Goal: Task Accomplishment & Management: Use online tool/utility

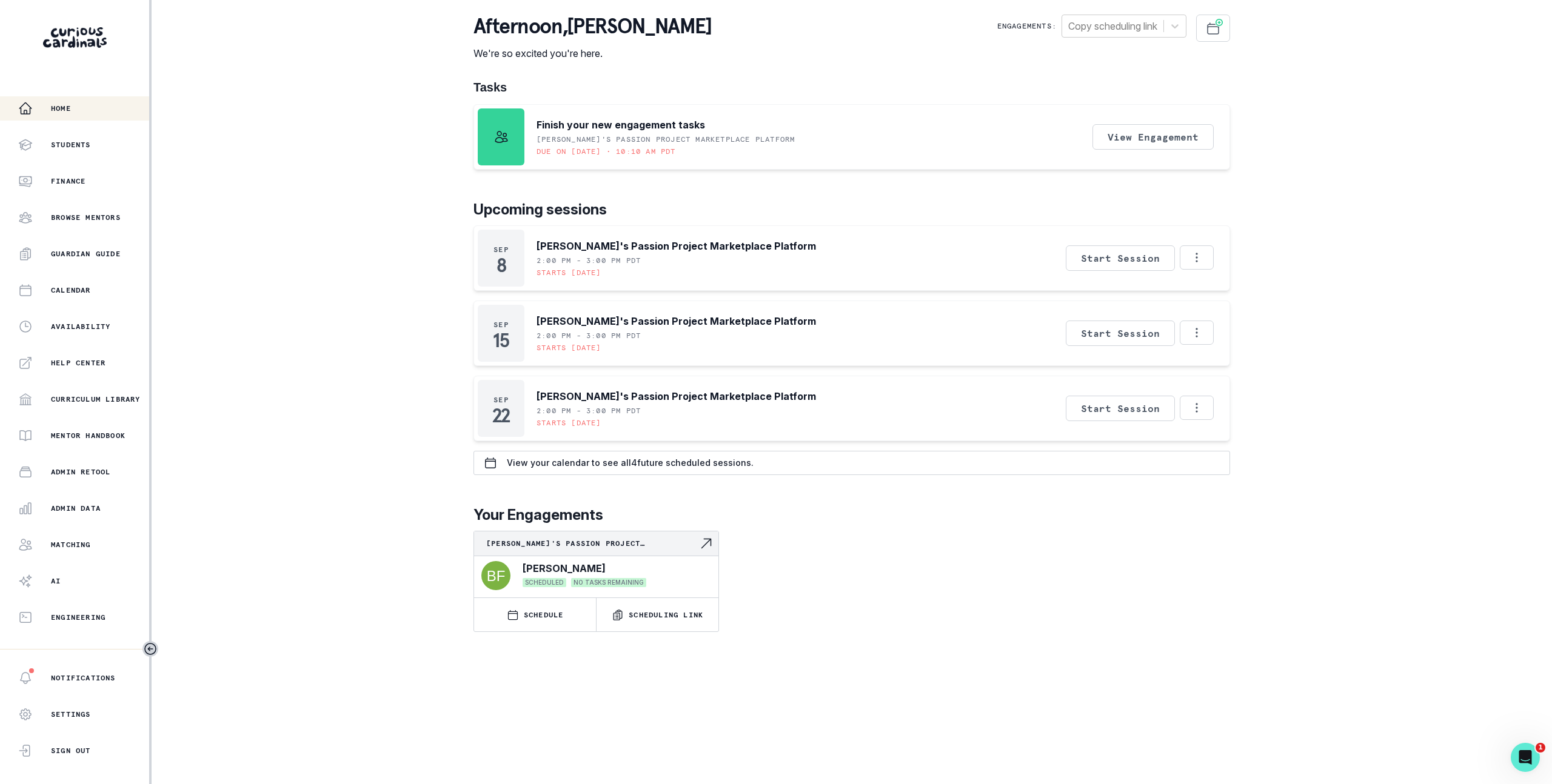
click at [369, 334] on div "Home Students Finance Browse Mentors Guardian Guide Calendar Availability Help …" at bounding box center [776, 392] width 1552 height 784
click at [100, 611] on div "Engineering" at bounding box center [84, 617] width 131 height 14
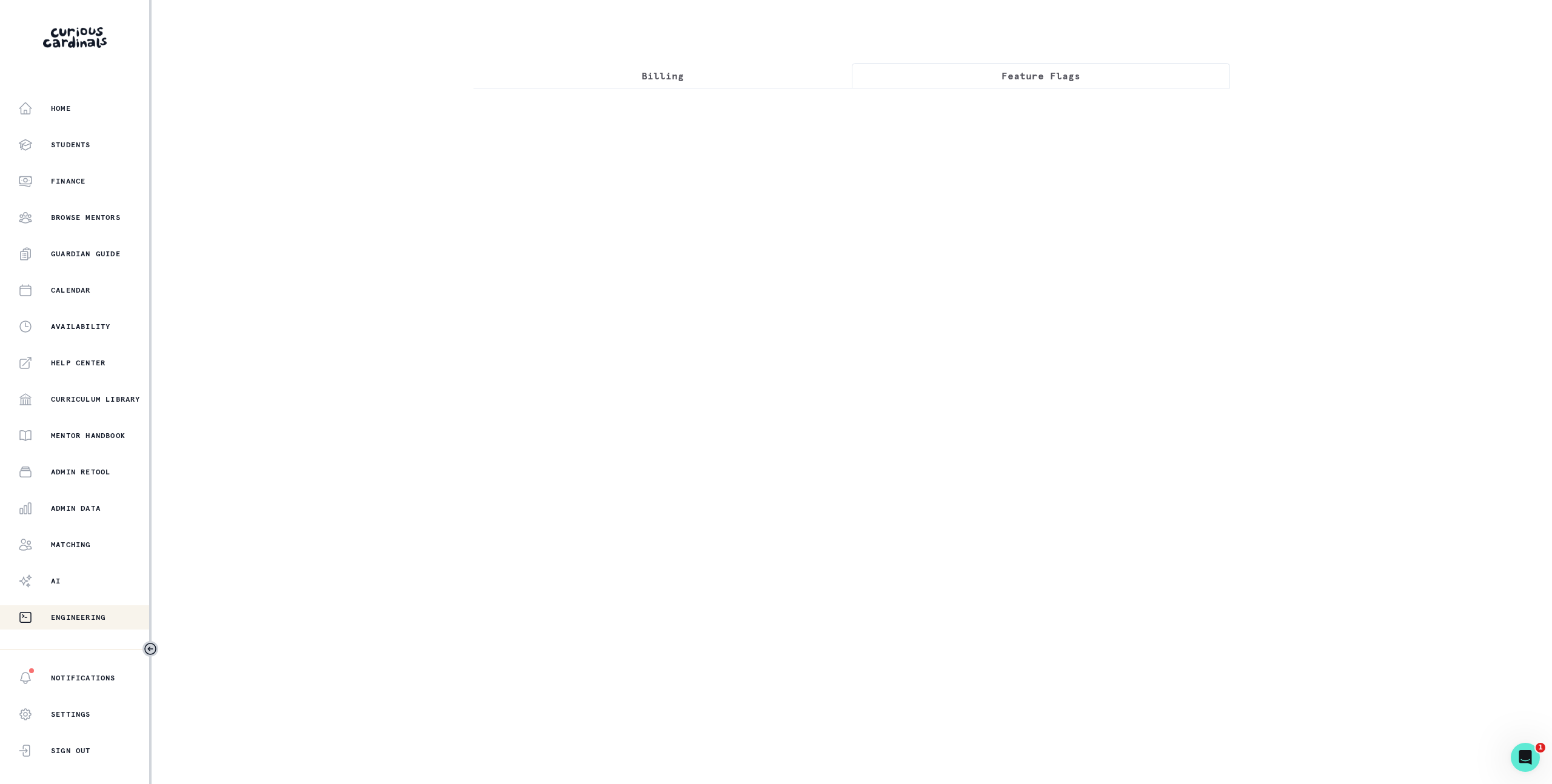
drag, startPoint x: 976, startPoint y: 76, endPoint x: 981, endPoint y: 92, distance: 16.8
click at [976, 76] on button "Feature Flags" at bounding box center [1041, 76] width 379 height 25
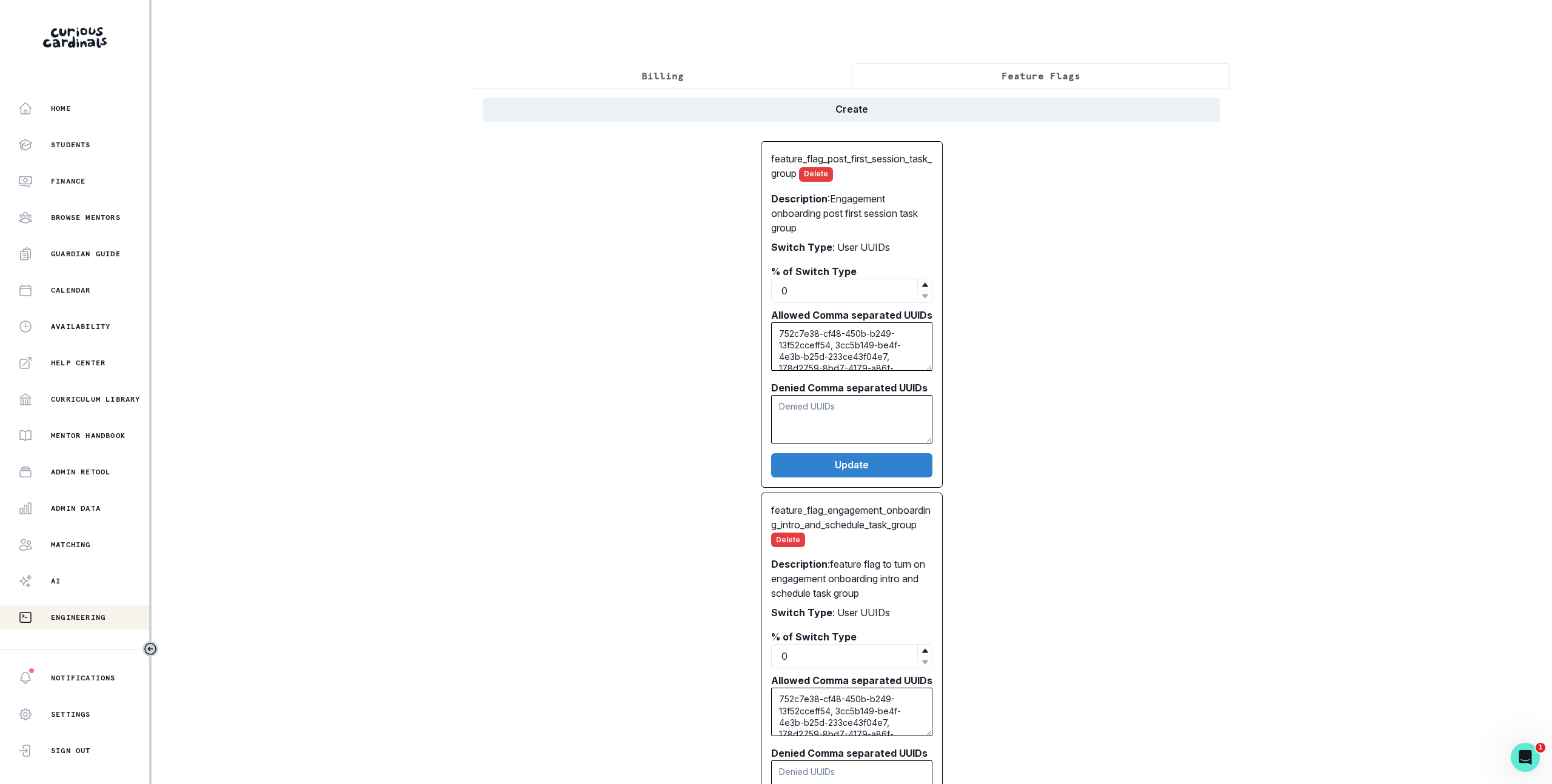
click at [460, 331] on div "Home Students Finance Browse Mentors Guardian Guide Calendar Availability Help …" at bounding box center [776, 392] width 1552 height 784
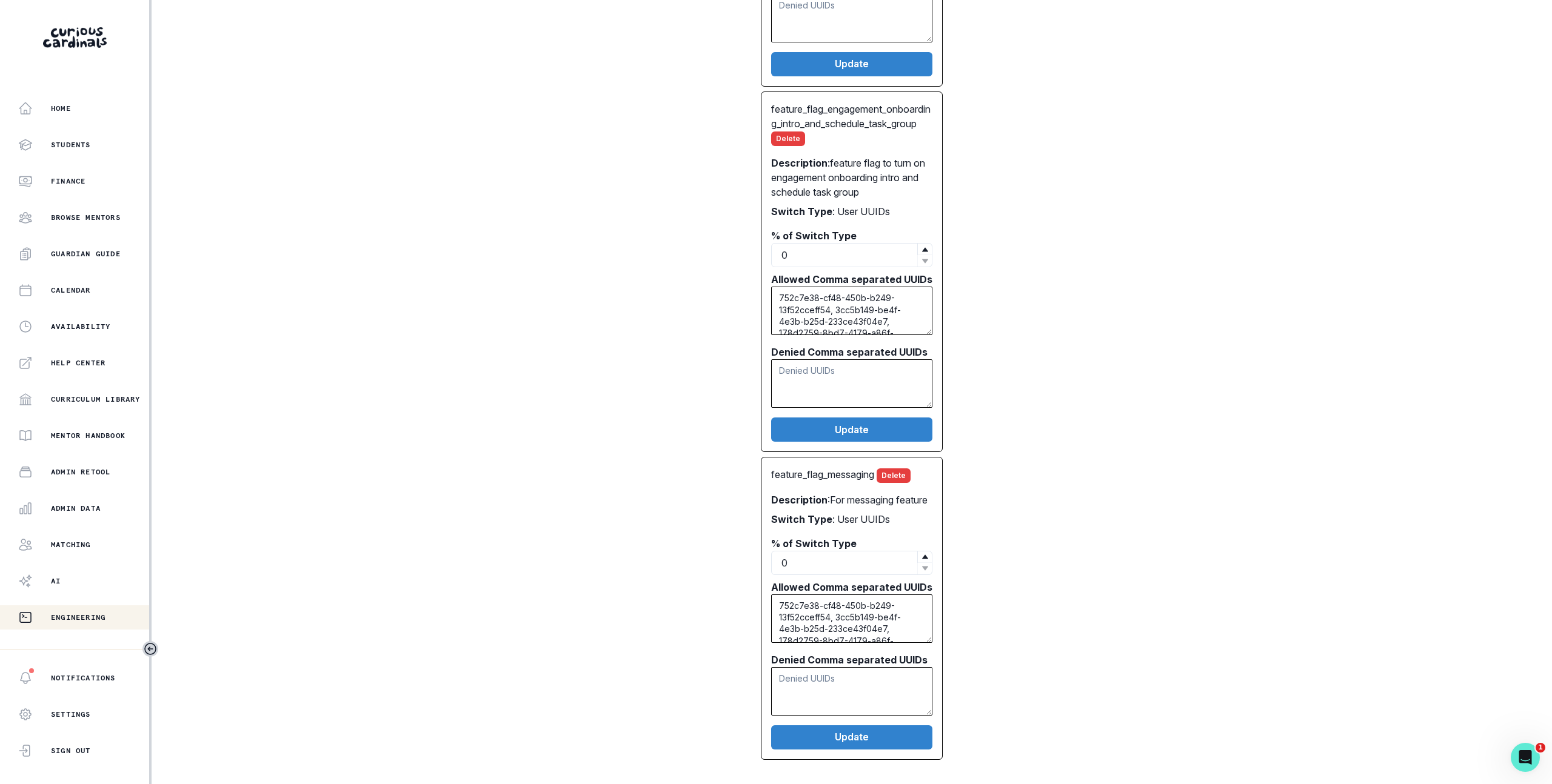
scroll to position [424, 0]
click at [94, 509] on p "Admin Data" at bounding box center [76, 508] width 49 height 10
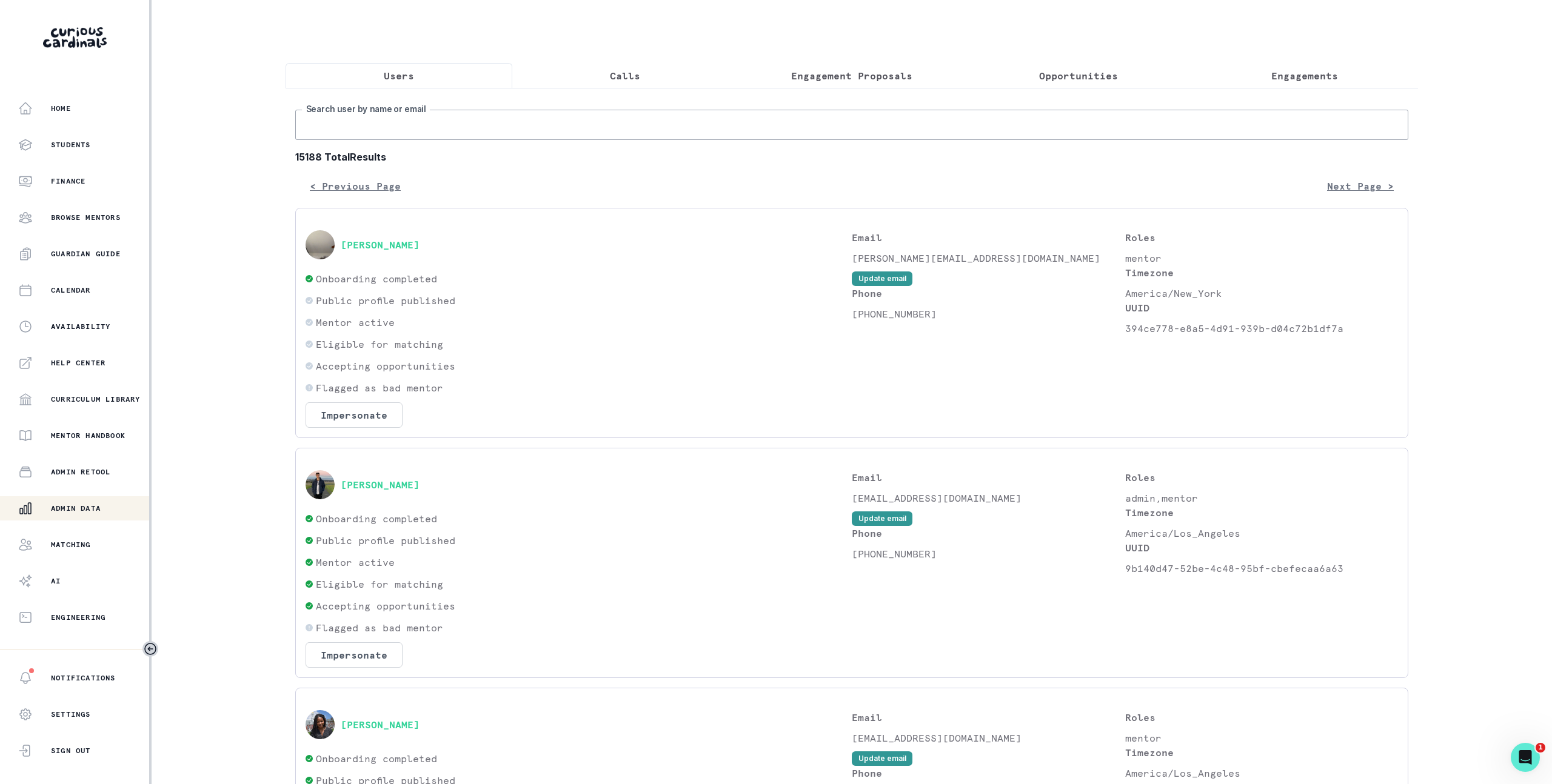
click at [454, 140] on input "Search user by name or email" at bounding box center [851, 125] width 1114 height 30
type input "parent@"
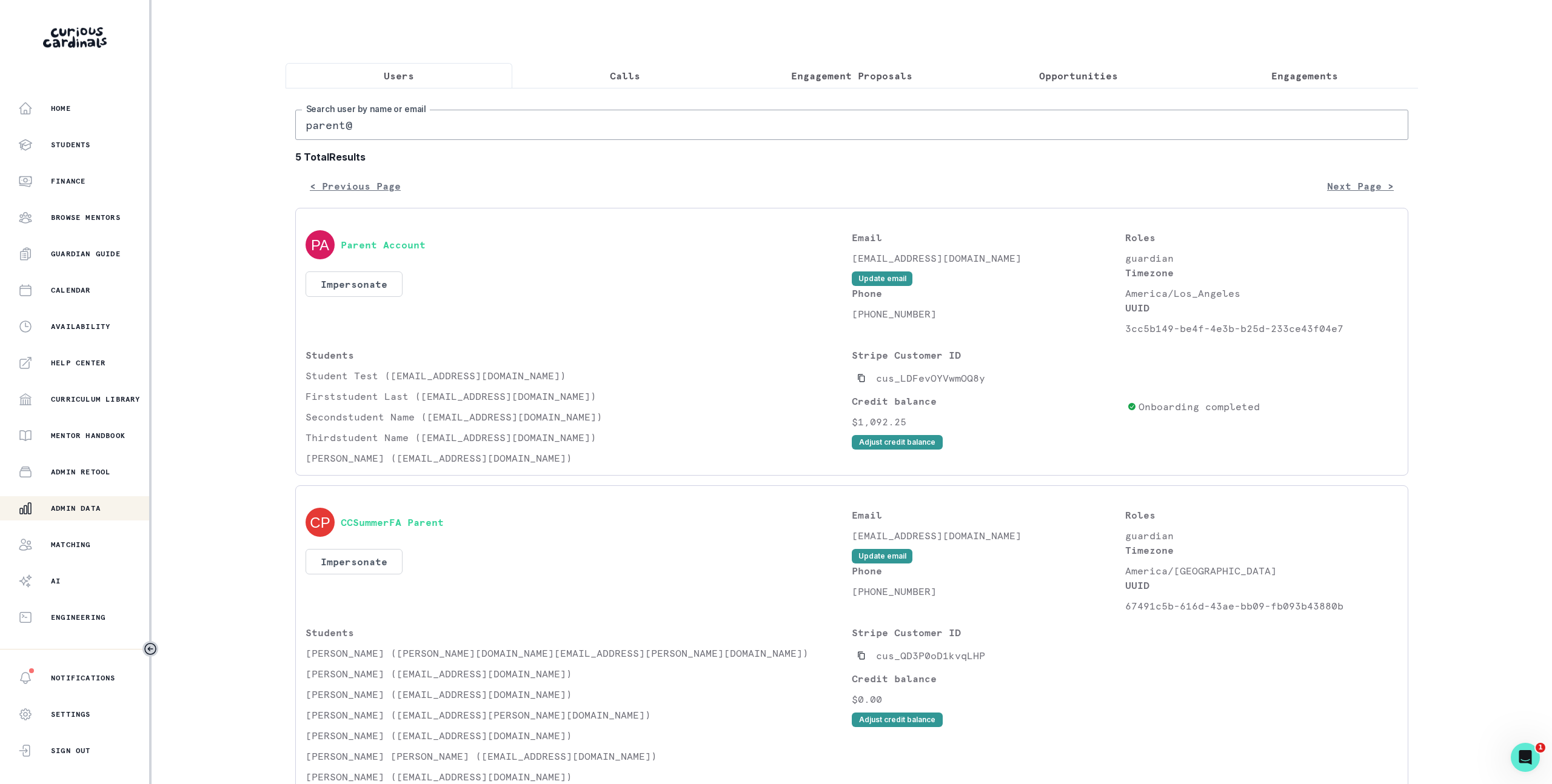
click at [883, 265] on p "[EMAIL_ADDRESS][DOMAIN_NAME]" at bounding box center [988, 258] width 273 height 14
drag, startPoint x: 883, startPoint y: 267, endPoint x: 942, endPoint y: 269, distance: 59.0
click at [942, 265] on p "[EMAIL_ADDRESS][DOMAIN_NAME]" at bounding box center [988, 258] width 273 height 14
click at [864, 265] on p "[EMAIL_ADDRESS][DOMAIN_NAME]" at bounding box center [988, 258] width 273 height 14
drag, startPoint x: 864, startPoint y: 268, endPoint x: 999, endPoint y: 267, distance: 135.0
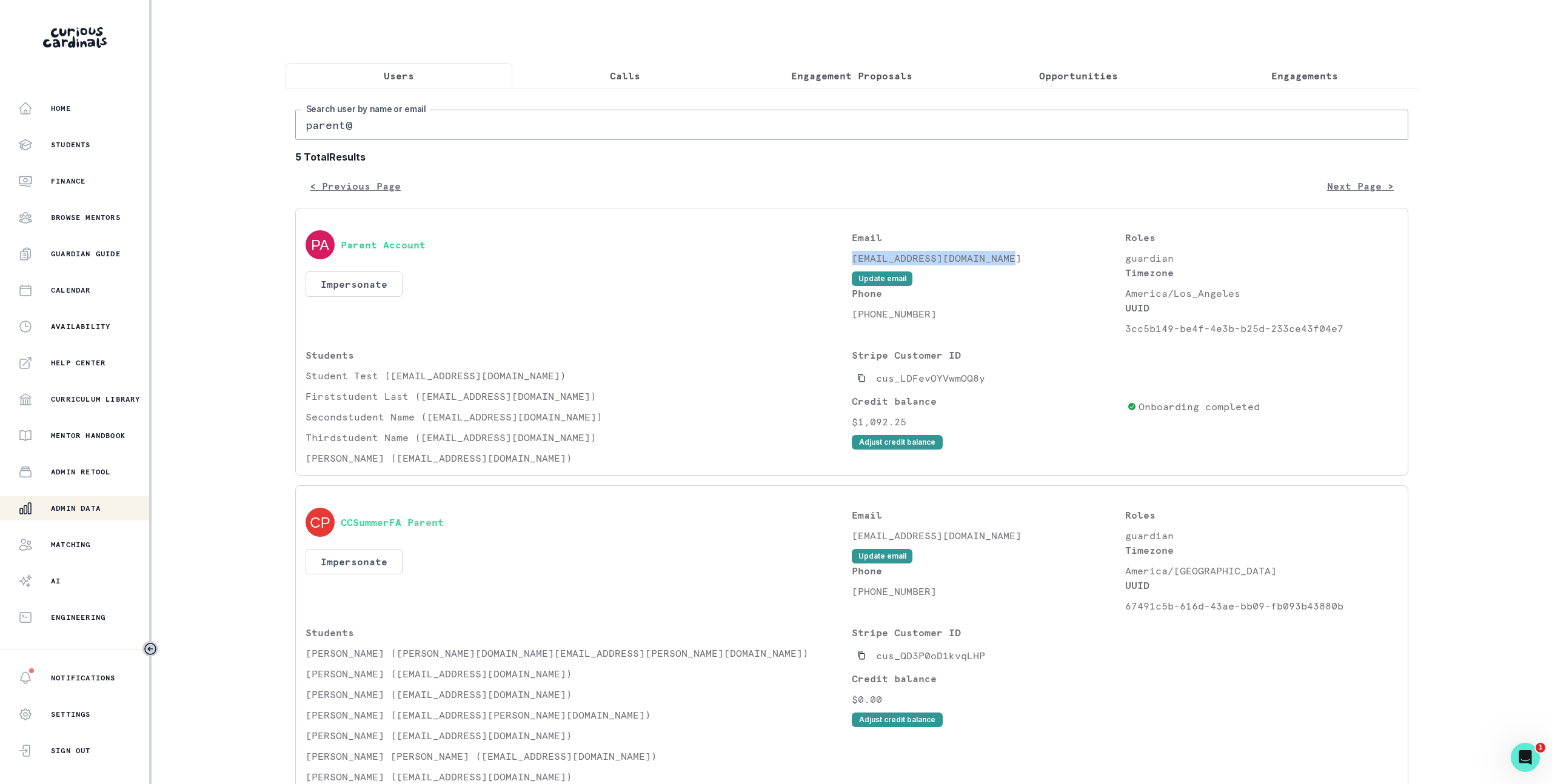
click at [999, 265] on p "[EMAIL_ADDRESS][DOMAIN_NAME]" at bounding box center [988, 258] width 273 height 14
copy p "[EMAIL_ADDRESS][DOMAIN_NAME]"
click at [73, 624] on div "Engineering" at bounding box center [84, 617] width 131 height 14
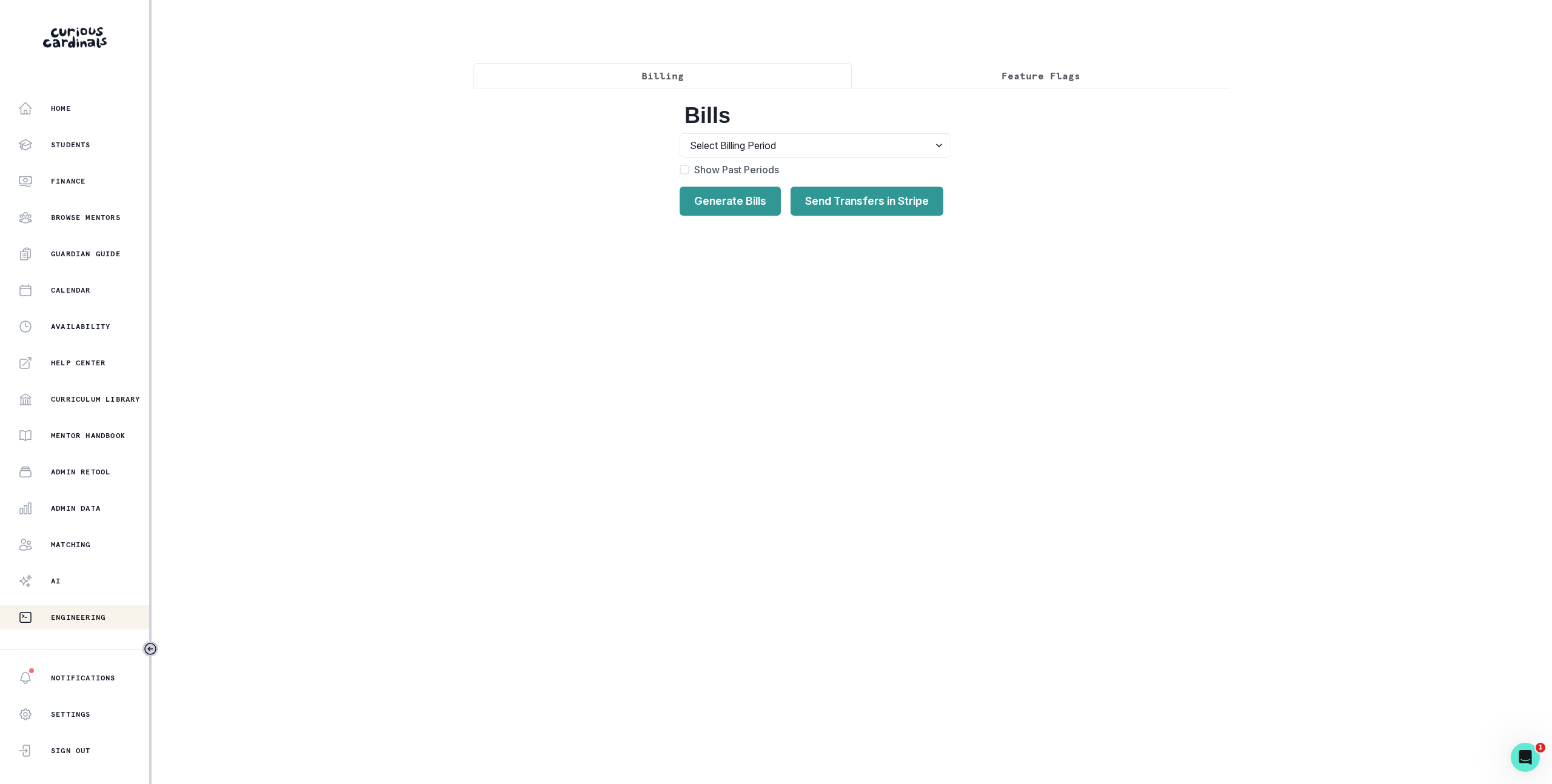
click at [1114, 54] on div "Billing Feature Flags Bills Select Billing Period Billing Period 37 , 2025 : [D…" at bounding box center [851, 120] width 756 height 240
click at [1090, 73] on button "Feature Flags" at bounding box center [1041, 76] width 379 height 25
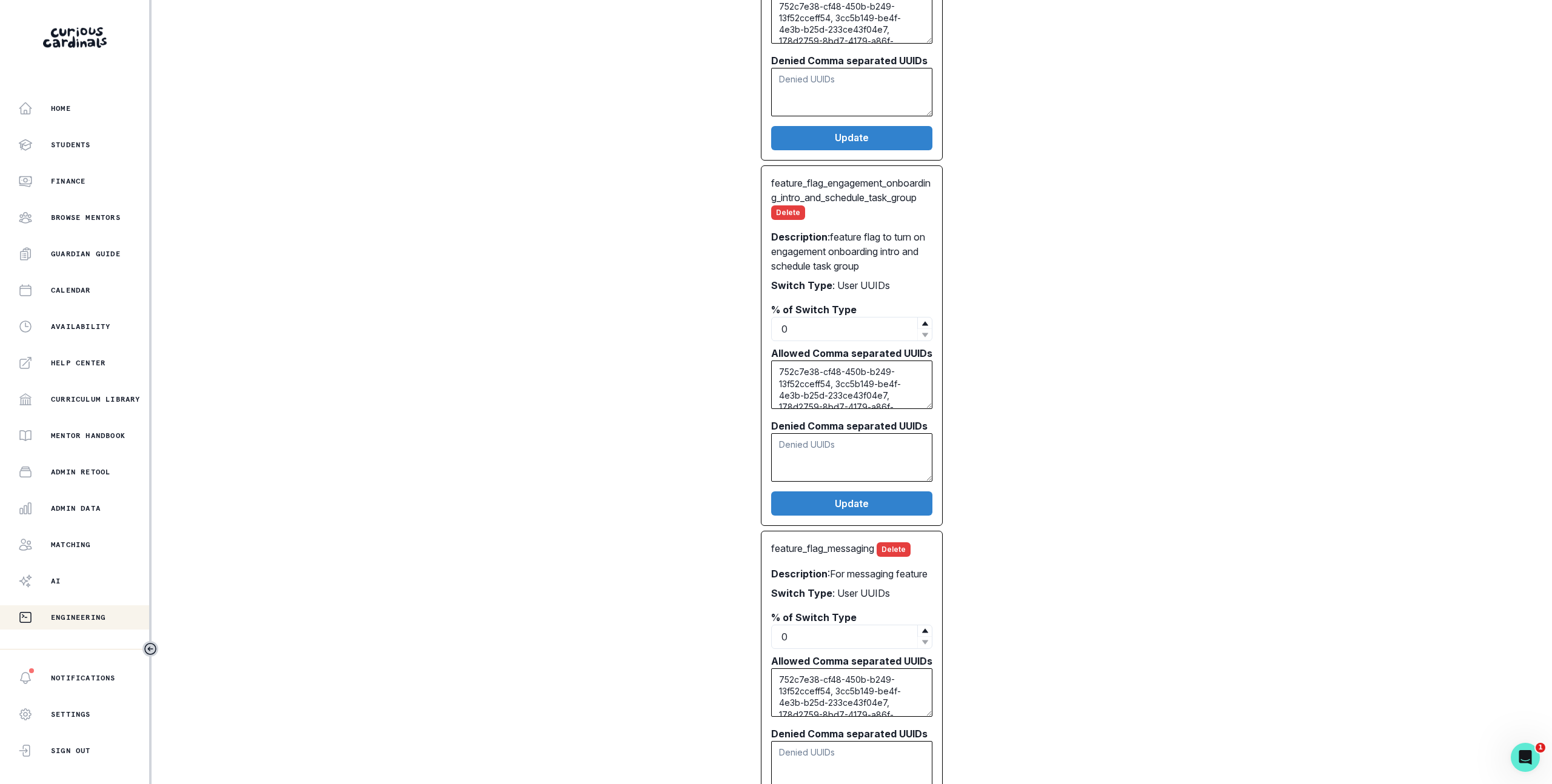
scroll to position [424, 0]
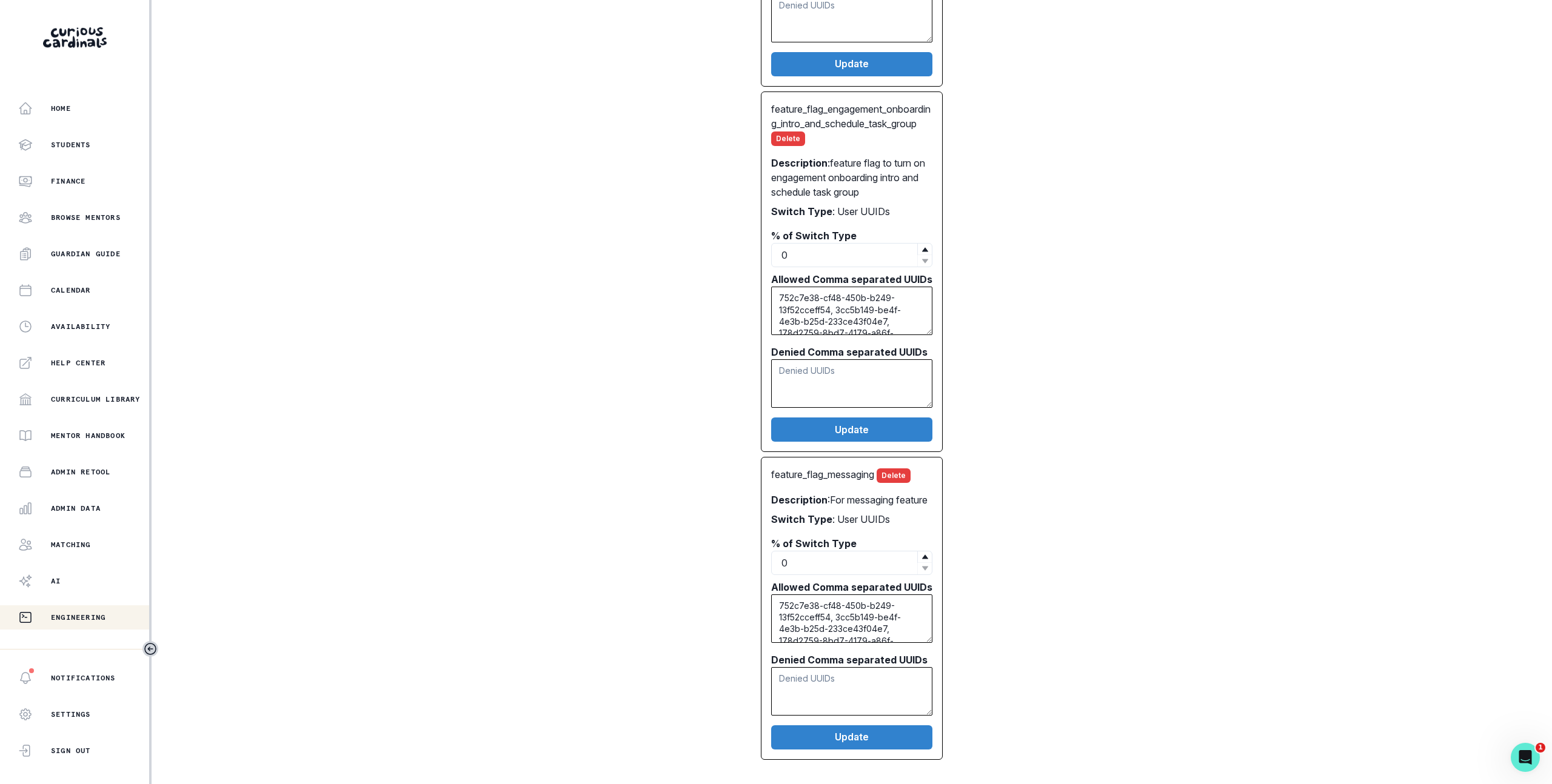
click at [1102, 439] on div "feature_flag_post_first_session_task_group Delete Description : Engagement onbo…" at bounding box center [851, 250] width 737 height 1020
click at [835, 619] on textarea "752c7e38-cf48-450b-b249-13f52cceff54, 3cc5b149-be4f-4e3b-b25d-233ce43f04e7, 178…" at bounding box center [852, 618] width 161 height 49
type textarea "752c7e38-cf48-450b-b249-13f52cceff54, 178d2759-8bd7-4179-a86f-bc0b141ca652, 67d…"
click at [1030, 622] on div "feature_flag_post_first_session_task_group Delete Description : Engagement onbo…" at bounding box center [851, 250] width 737 height 1020
click at [893, 743] on button "Update" at bounding box center [852, 738] width 161 height 24
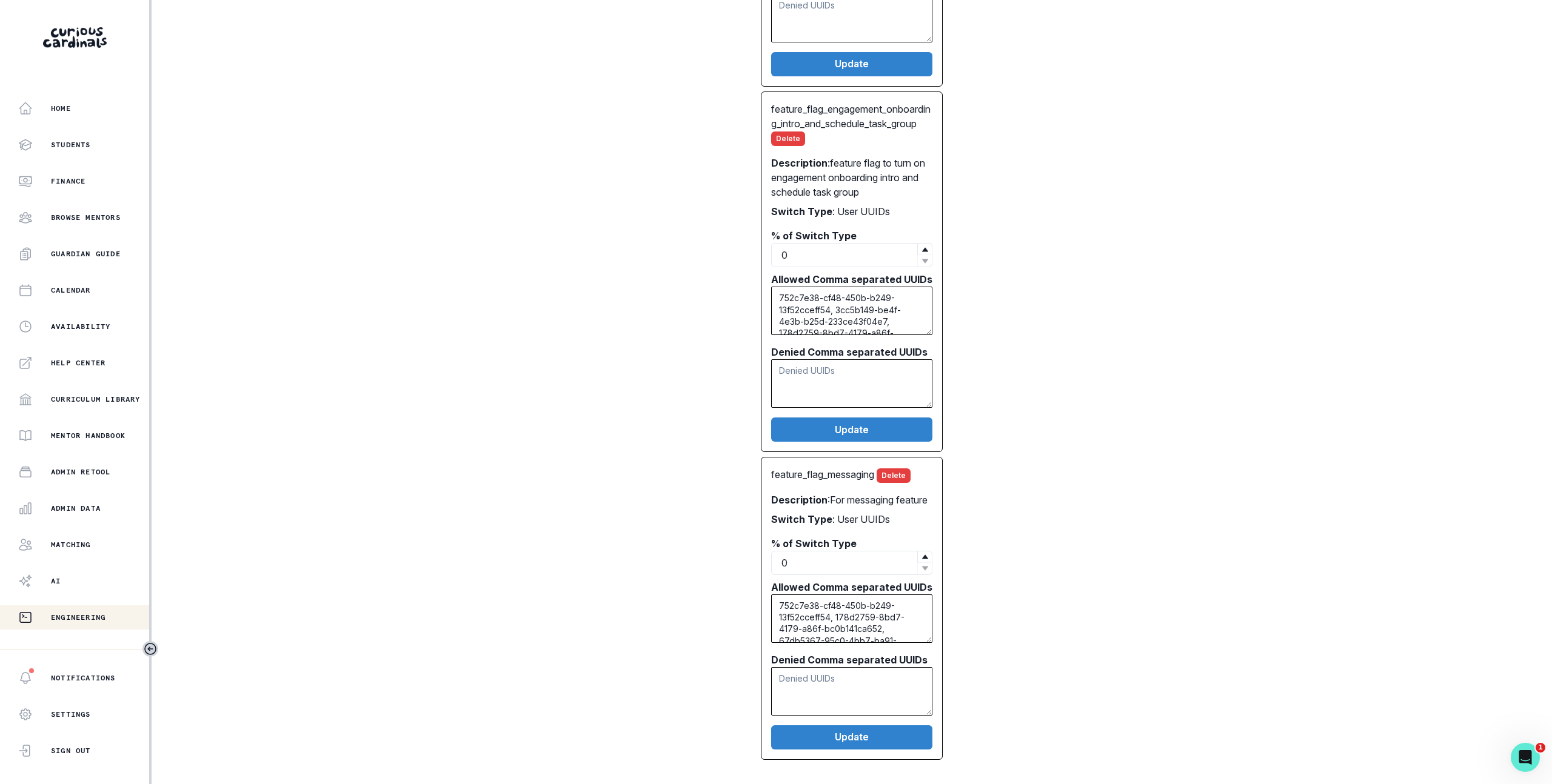
click at [1128, 637] on div "feature_flag_post_first_session_task_group Delete Description : Engagement onbo…" at bounding box center [851, 250] width 737 height 1020
